Goal: Navigation & Orientation: Find specific page/section

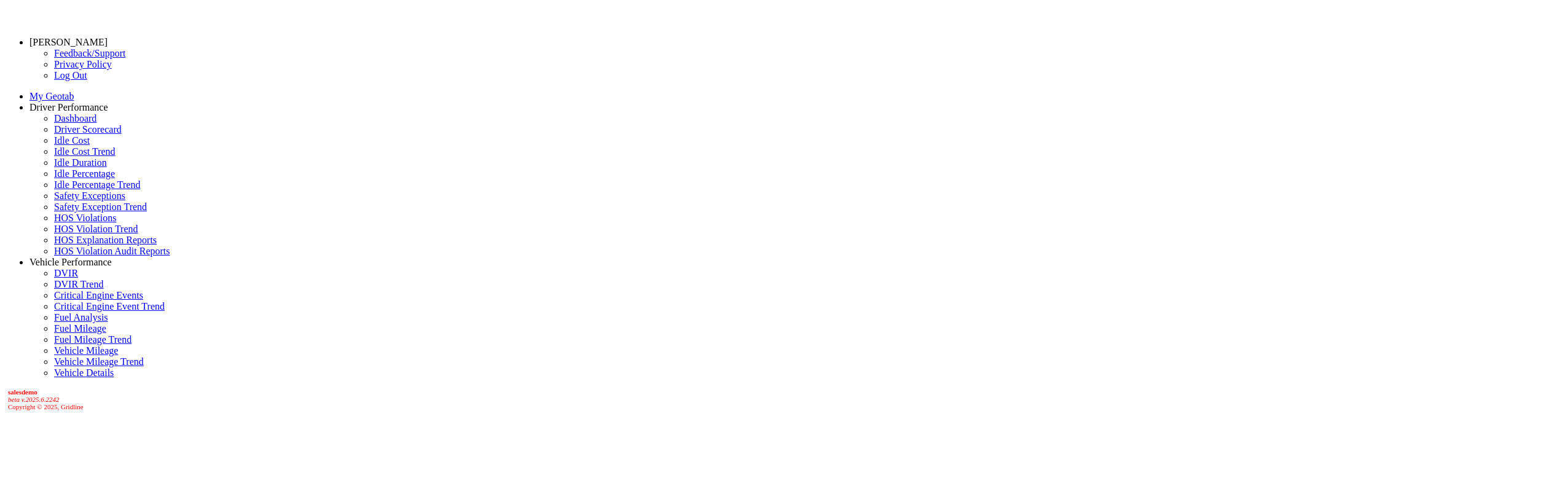
click at [74, 134] on link "Driver Scorecard" at bounding box center [88, 129] width 68 height 11
click at [66, 37] on link "[PERSON_NAME]" at bounding box center [69, 42] width 78 height 11
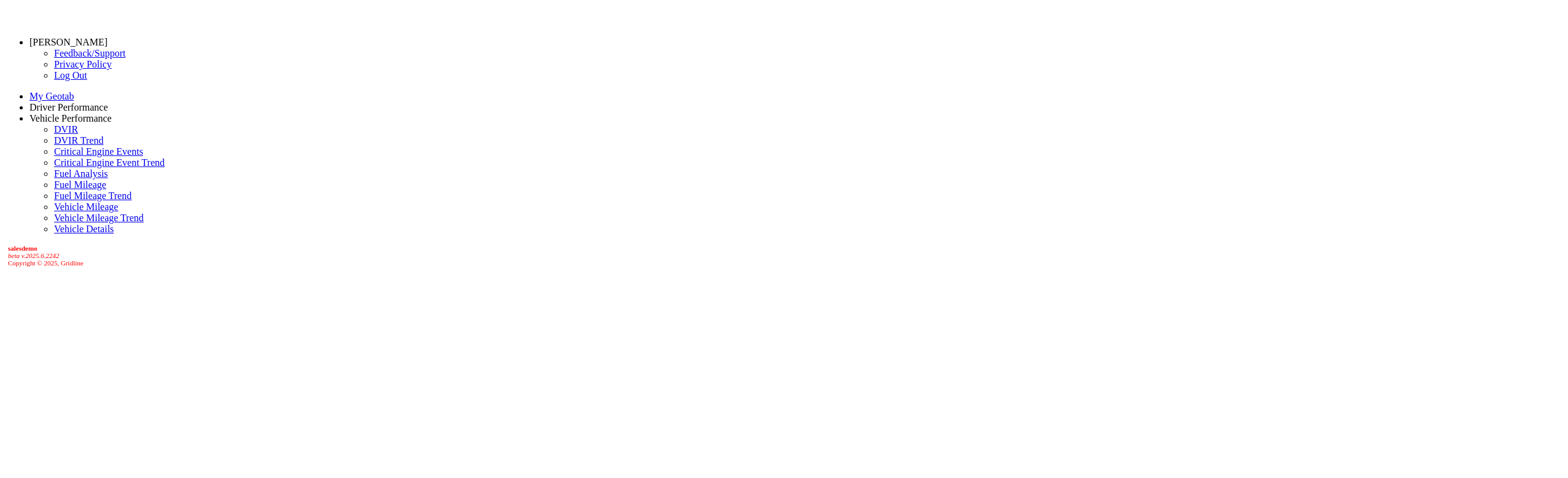
click at [54, 69] on link "Privacy Policy" at bounding box center [83, 64] width 58 height 11
